Goal: Check status: Check status

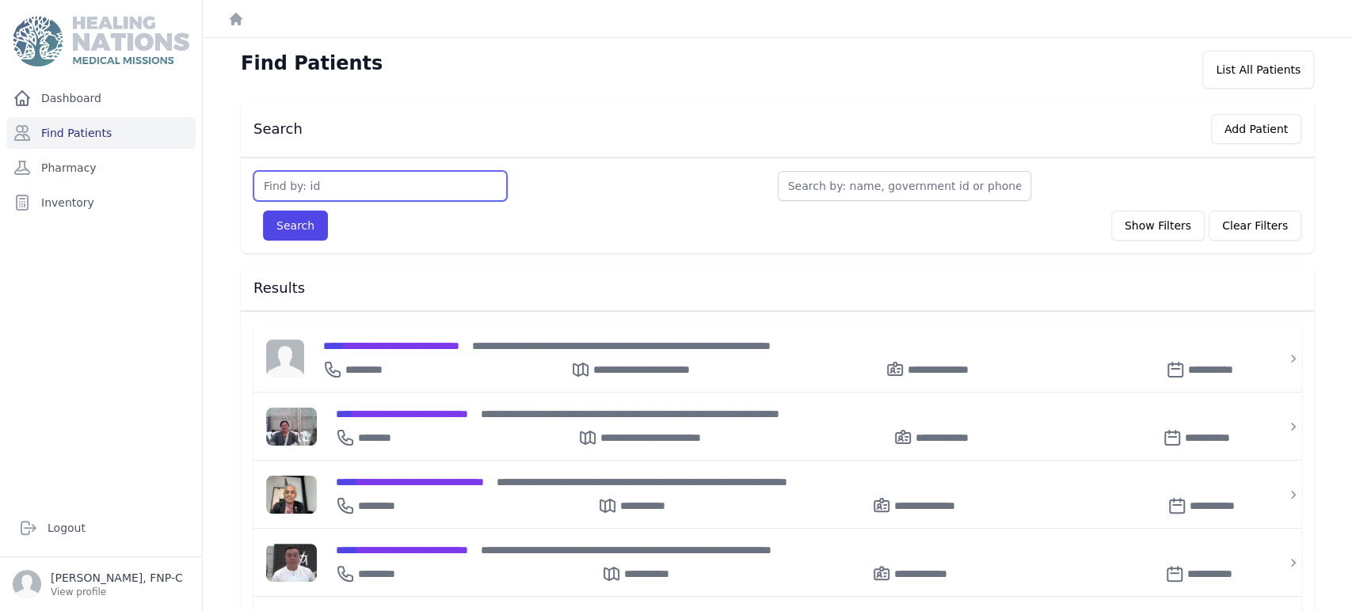
click at [291, 190] on input "text" at bounding box center [379, 186] width 253 height 30
type input "3140"
click at [306, 231] on button "Search" at bounding box center [295, 226] width 65 height 30
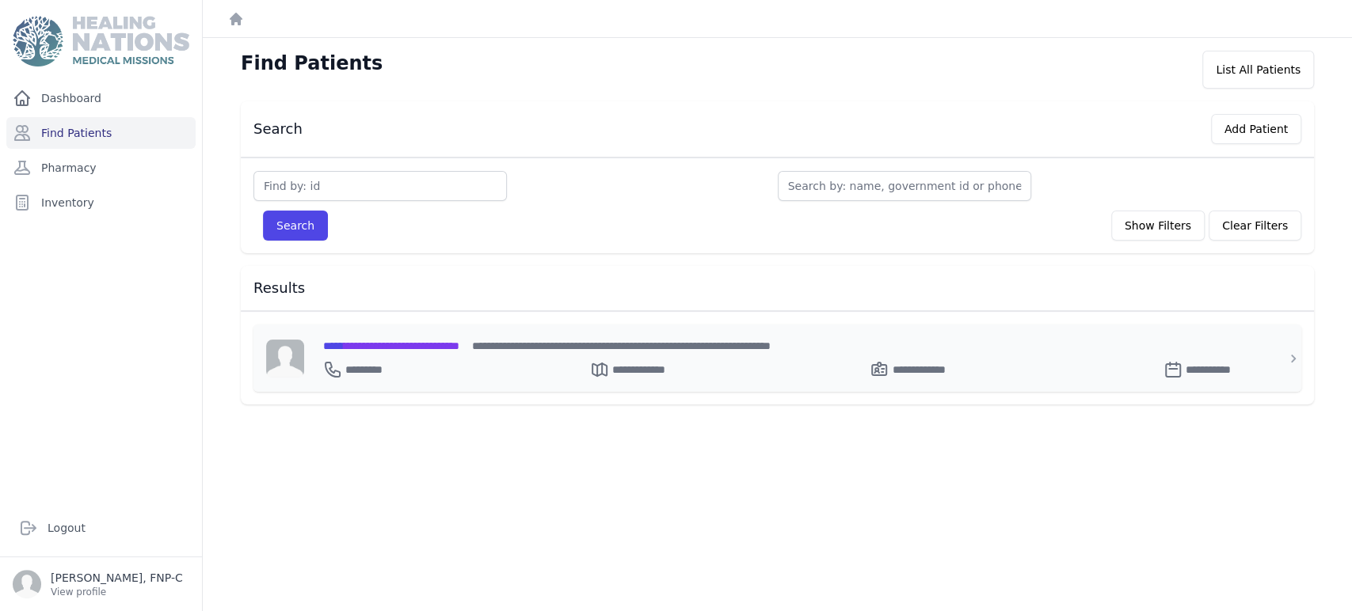
click at [364, 341] on span "**********" at bounding box center [391, 346] width 136 height 11
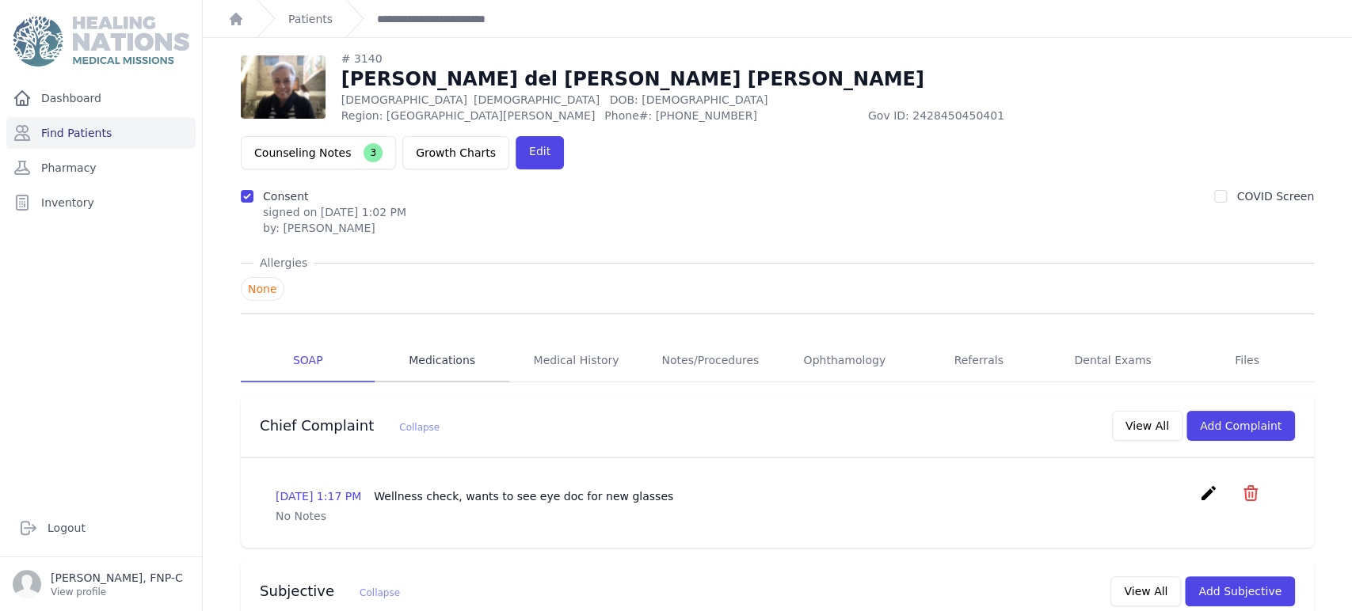
click at [446, 340] on link "Medications" at bounding box center [442, 361] width 134 height 43
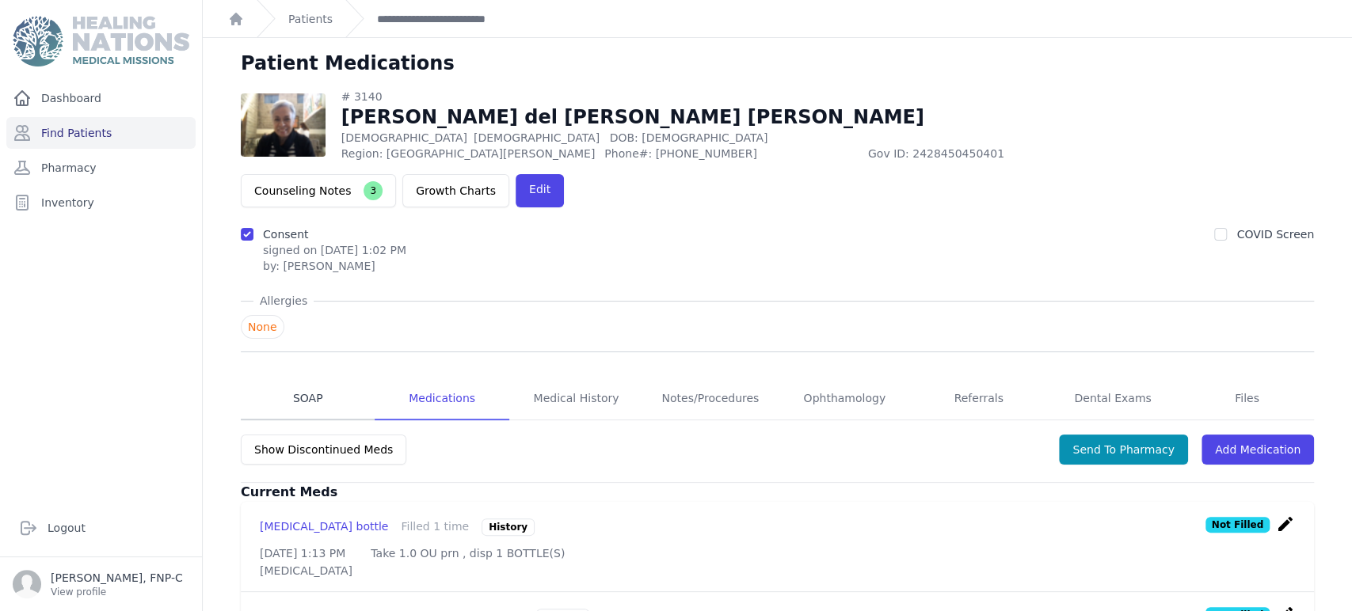
click at [298, 378] on link "SOAP" at bounding box center [308, 399] width 134 height 43
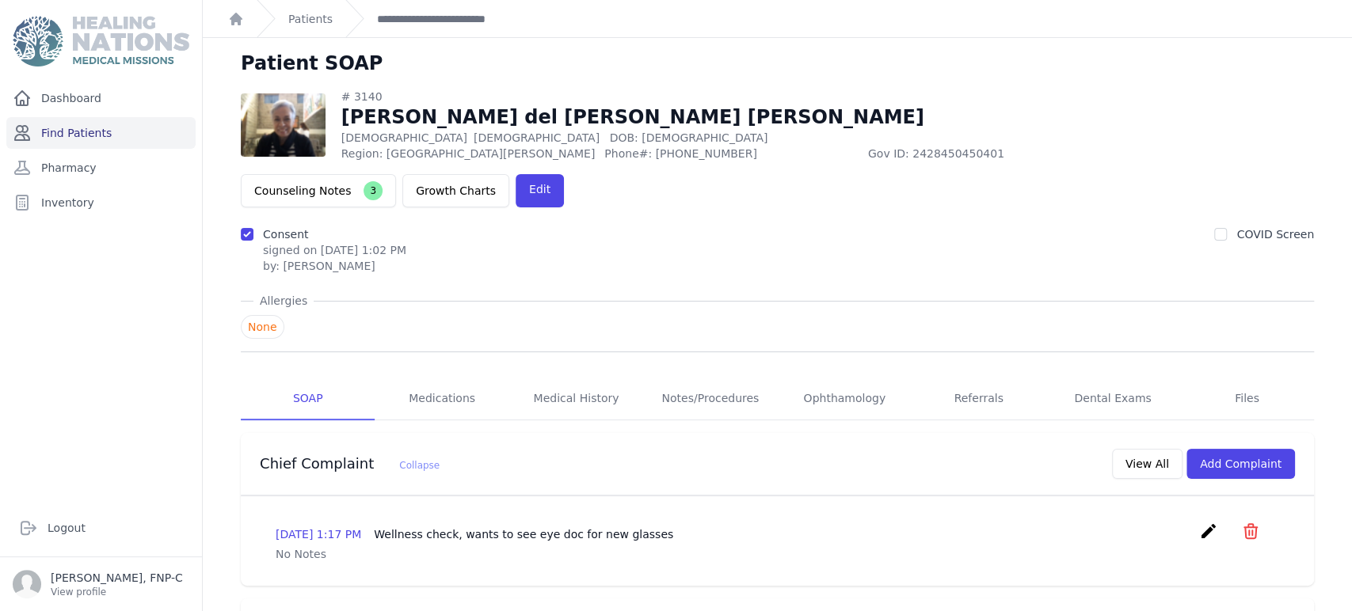
click at [82, 132] on link "Find Patients" at bounding box center [100, 133] width 189 height 32
